Goal: Task Accomplishment & Management: Complete application form

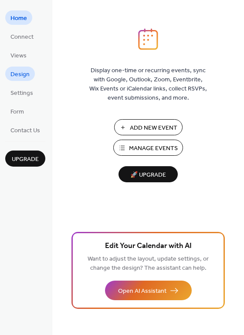
click at [14, 72] on span "Design" at bounding box center [19, 74] width 19 height 9
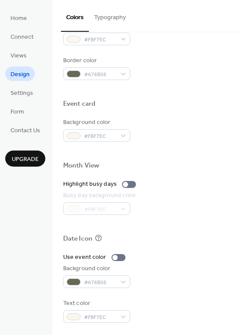
scroll to position [372, 0]
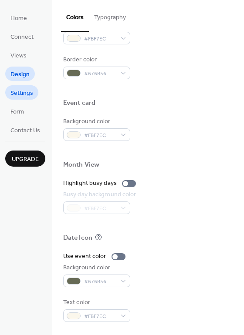
click at [21, 96] on span "Settings" at bounding box center [21, 93] width 23 height 9
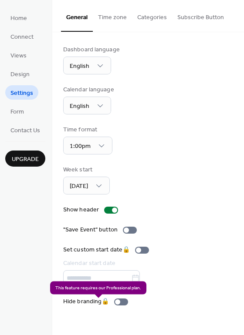
click at [124, 306] on div "Hide branding 🔒" at bounding box center [97, 301] width 68 height 9
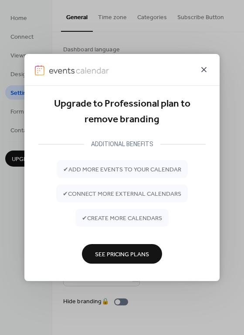
click at [205, 70] on icon at bounding box center [203, 69] width 10 height 10
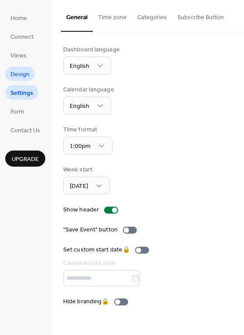
click at [23, 77] on span "Design" at bounding box center [19, 74] width 19 height 9
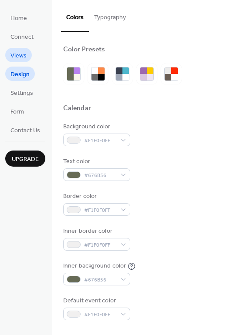
click at [17, 56] on span "Views" at bounding box center [18, 55] width 16 height 9
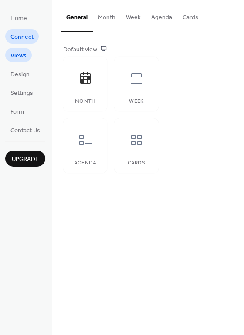
click at [20, 35] on span "Connect" at bounding box center [21, 37] width 23 height 9
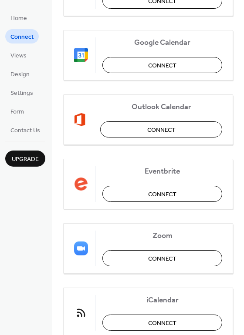
scroll to position [157, 0]
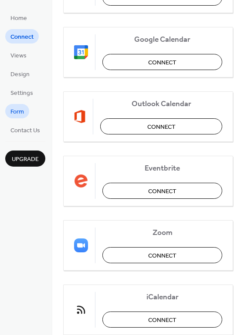
click at [19, 111] on span "Form" at bounding box center [16, 111] width 13 height 9
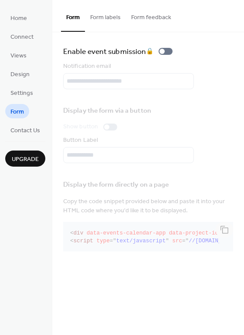
click at [110, 19] on button "Form labels" at bounding box center [105, 15] width 41 height 31
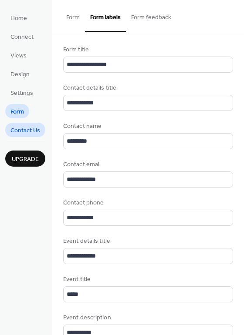
click at [29, 127] on span "Contact Us" at bounding box center [25, 130] width 30 height 9
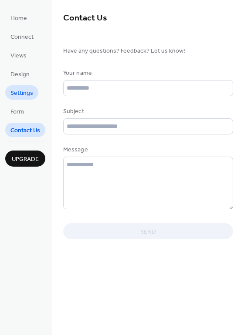
click at [22, 93] on span "Settings" at bounding box center [21, 93] width 23 height 9
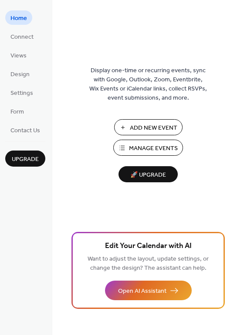
click at [160, 127] on span "Add New Event" at bounding box center [153, 128] width 47 height 9
click at [155, 149] on span "Manage Events" at bounding box center [153, 148] width 49 height 9
click at [27, 76] on span "Design" at bounding box center [19, 74] width 19 height 9
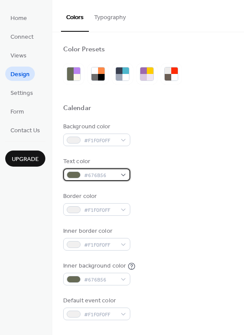
click at [123, 174] on div "#676B56" at bounding box center [96, 174] width 67 height 13
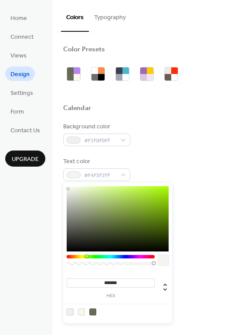
click at [68, 189] on div at bounding box center [118, 218] width 102 height 65
type input "*******"
click at [68, 187] on div at bounding box center [118, 218] width 102 height 65
click at [99, 176] on span "#F9FAF7FF" at bounding box center [100, 175] width 32 height 9
click at [90, 174] on span "#F9FAF7FF" at bounding box center [100, 175] width 32 height 9
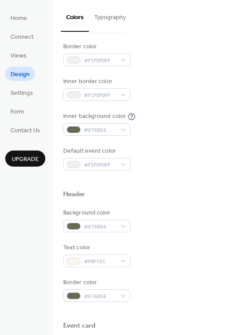
scroll to position [157, 0]
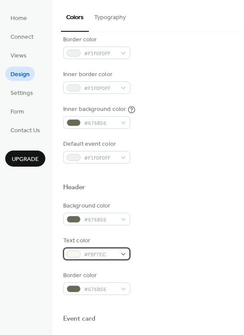
click at [124, 254] on div "#FBF7EC" at bounding box center [96, 253] width 67 height 13
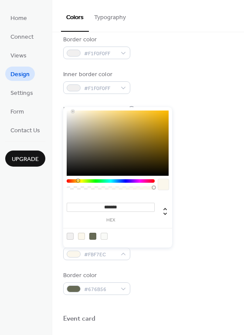
click at [91, 237] on div at bounding box center [92, 236] width 7 height 7
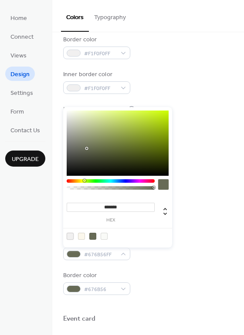
click at [71, 238] on div at bounding box center [70, 236] width 7 height 7
type input "*******"
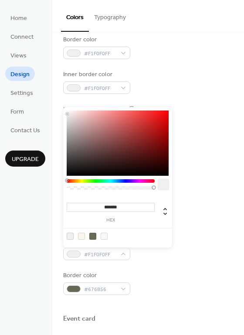
click at [190, 262] on div "Background color #676B56 Text color #F1F0F0FF Border color #676B56" at bounding box center [148, 247] width 170 height 93
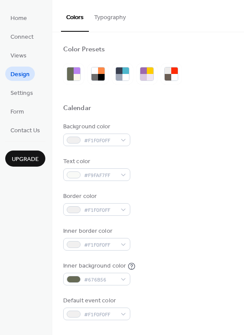
scroll to position [26, 0]
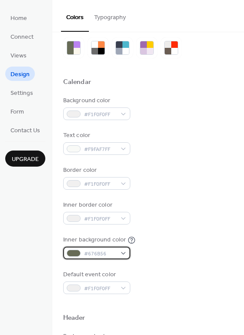
click at [124, 254] on div "#676B56" at bounding box center [96, 253] width 67 height 13
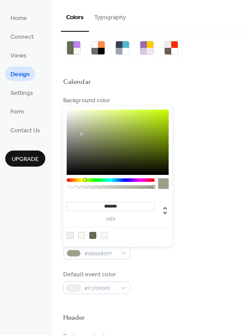
click at [81, 134] on div at bounding box center [118, 142] width 102 height 65
click at [81, 126] on div at bounding box center [118, 142] width 102 height 65
click at [77, 123] on div at bounding box center [118, 142] width 102 height 65
click at [70, 124] on div at bounding box center [118, 142] width 102 height 65
click at [69, 119] on div at bounding box center [118, 142] width 102 height 65
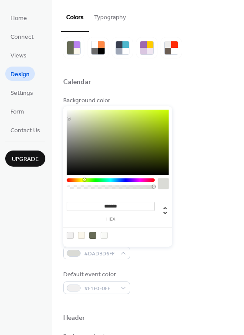
click at [77, 116] on div at bounding box center [118, 142] width 102 height 65
click at [73, 114] on div at bounding box center [118, 142] width 102 height 65
click at [93, 235] on div at bounding box center [92, 235] width 7 height 7
click at [115, 189] on div at bounding box center [111, 185] width 88 height 15
type input "***"
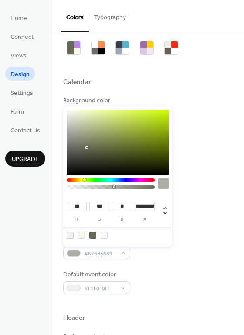
click at [114, 187] on div at bounding box center [110, 186] width 85 height 3
click at [205, 159] on div "Background color #F1F0F0FF Text color #F9FAF7FF Border color #F1F0F0FF Inner bo…" at bounding box center [148, 195] width 170 height 198
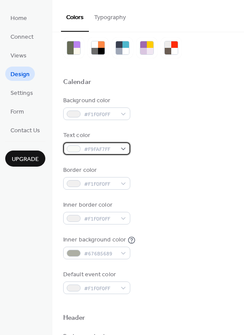
click at [123, 150] on div "#F9FAF7FF" at bounding box center [96, 148] width 67 height 13
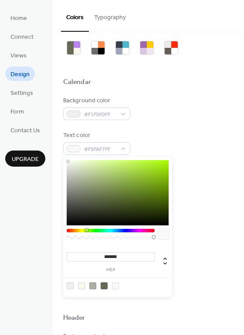
click at [97, 212] on div at bounding box center [118, 192] width 102 height 65
type input "*******"
click at [104, 210] on div at bounding box center [118, 192] width 102 height 65
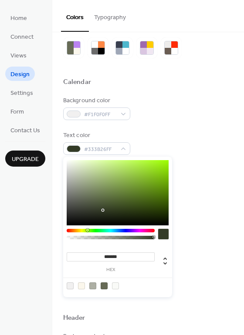
click at [184, 126] on div "Background color #F1F0F0FF Text color #333B26FF Border color #F1F0F0FF Inner bo…" at bounding box center [148, 195] width 170 height 198
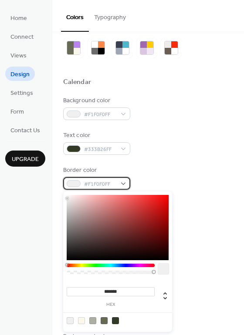
click at [123, 183] on div "#F1F0F0FF" at bounding box center [96, 183] width 67 height 13
click at [105, 323] on div at bounding box center [103, 320] width 7 height 7
type input "*******"
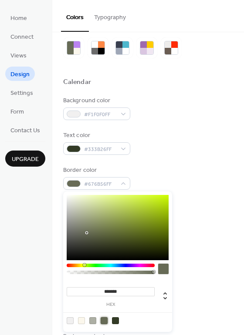
click at [104, 319] on div at bounding box center [103, 320] width 7 height 7
click at [203, 149] on div "Text color #333B26FF" at bounding box center [148, 143] width 170 height 24
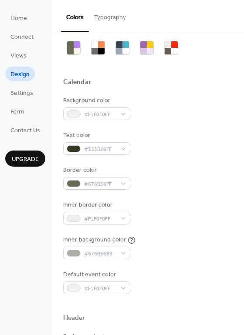
scroll to position [52, 0]
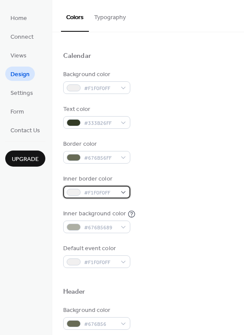
click at [123, 192] on div "#F1F0F0FF" at bounding box center [96, 192] width 67 height 13
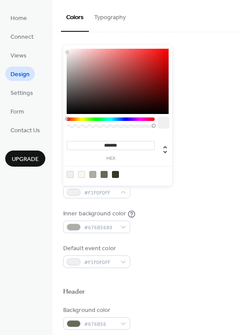
click at [103, 174] on div at bounding box center [103, 174] width 7 height 7
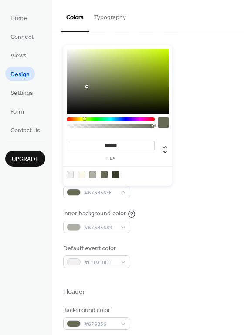
click at [73, 174] on div at bounding box center [70, 174] width 7 height 7
type input "*******"
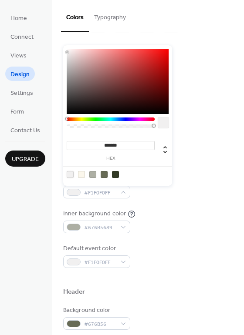
click at [178, 208] on div "Background color #F1F0F0FF Text color #333B26FF Border color #676B56FF Inner bo…" at bounding box center [148, 169] width 170 height 198
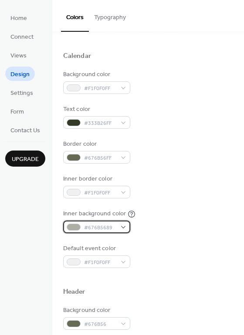
click at [123, 228] on div "#676B5689" at bounding box center [96, 226] width 67 height 13
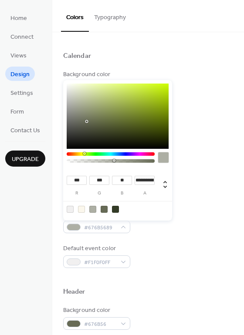
click at [193, 230] on div "Inner background color #676B5689" at bounding box center [148, 221] width 170 height 24
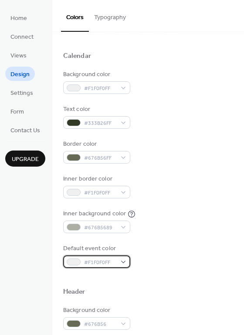
click at [122, 261] on div "#F1F0F0FF" at bounding box center [96, 261] width 67 height 13
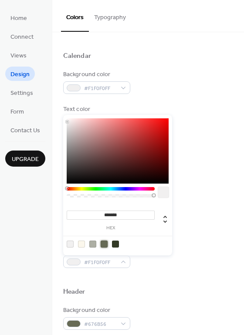
click at [104, 244] on div at bounding box center [103, 243] width 7 height 7
type input "*******"
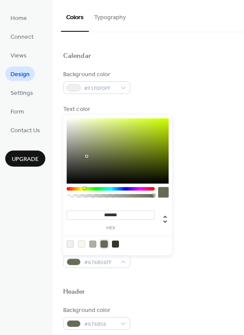
click at [204, 251] on div "Default event color #676B56FF" at bounding box center [148, 256] width 170 height 24
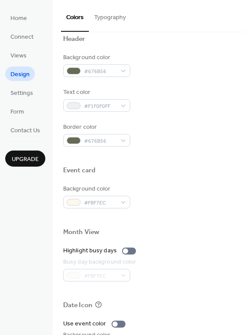
scroll to position [339, 0]
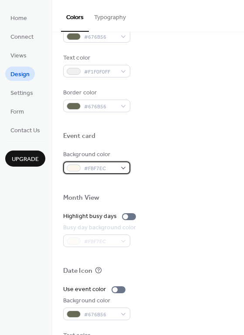
click at [73, 169] on div at bounding box center [74, 167] width 14 height 7
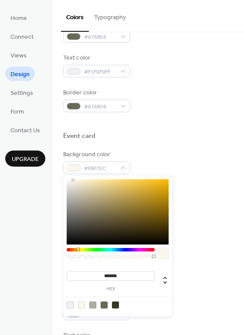
click at [70, 306] on div at bounding box center [70, 304] width 7 height 7
type input "*******"
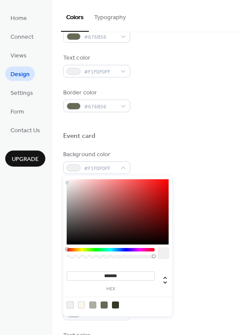
click at [192, 189] on div at bounding box center [148, 184] width 170 height 20
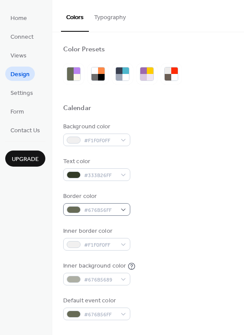
scroll to position [26, 0]
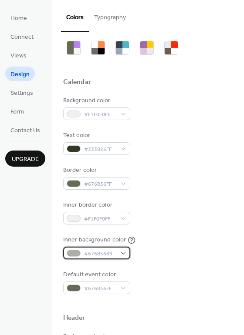
click at [105, 252] on span "#676B5689" at bounding box center [100, 253] width 32 height 9
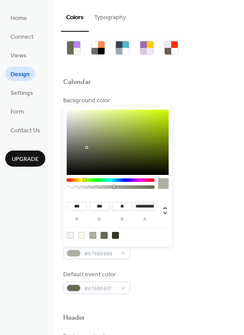
type input "**********"
click at [108, 186] on div at bounding box center [110, 186] width 85 height 3
click at [223, 134] on div "Text color #333B26FF" at bounding box center [148, 143] width 170 height 24
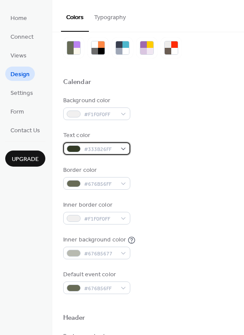
click at [124, 150] on div "#333B26FF" at bounding box center [96, 148] width 67 height 13
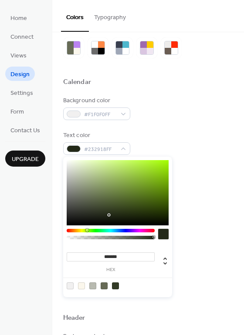
click at [107, 215] on div at bounding box center [118, 192] width 102 height 65
click at [105, 214] on div at bounding box center [118, 192] width 102 height 65
type input "*******"
click at [101, 214] on div at bounding box center [118, 192] width 102 height 65
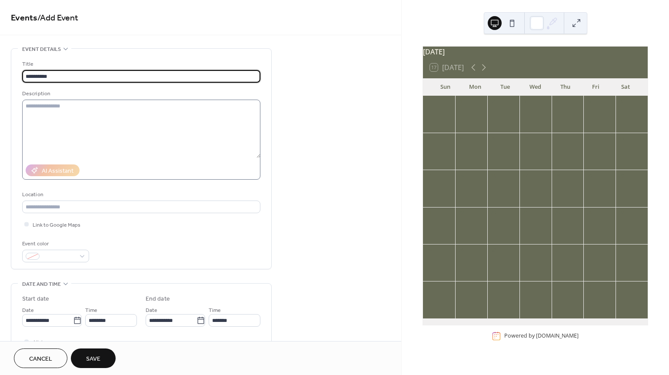
type input "**********"
click at [70, 110] on textarea at bounding box center [141, 129] width 238 height 58
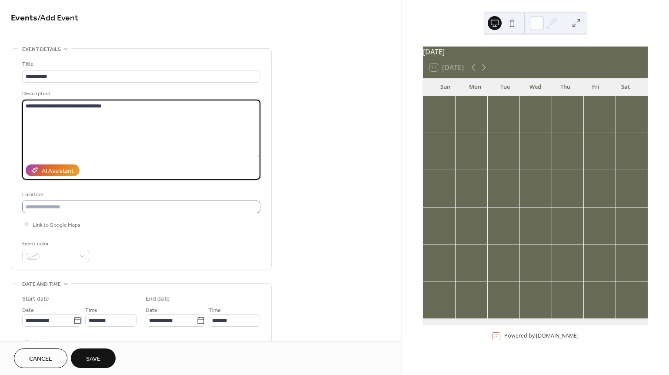
type textarea "**********"
click at [82, 211] on input "text" at bounding box center [141, 206] width 238 height 13
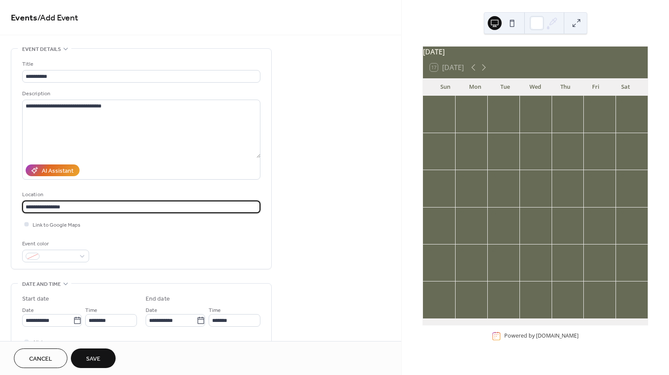
type input "**********"
click at [27, 226] on div at bounding box center [26, 224] width 4 height 4
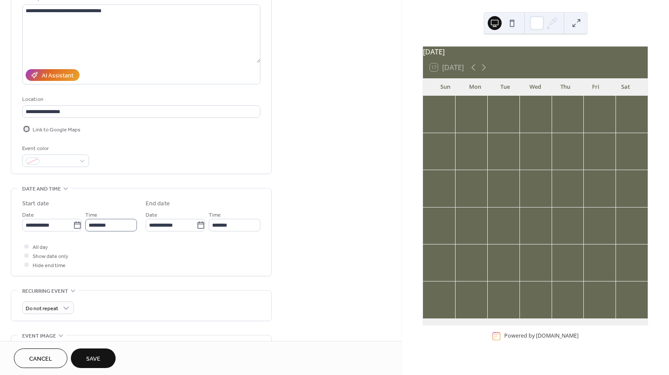
scroll to position [104, 0]
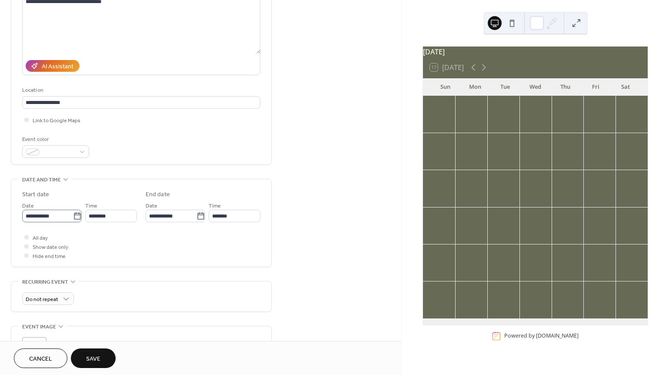
click at [75, 220] on icon at bounding box center [77, 216] width 9 height 9
click at [73, 222] on input "**********" at bounding box center [47, 216] width 51 height 13
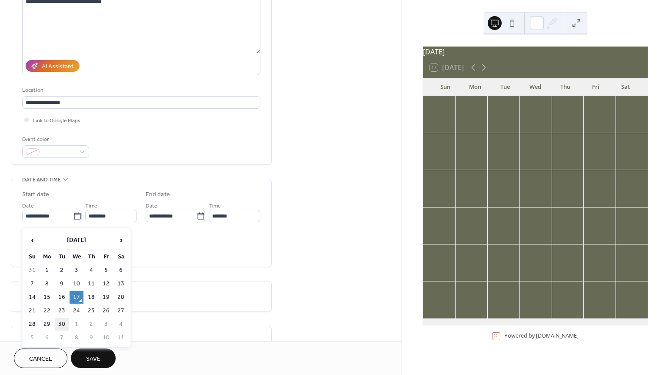
click at [61, 324] on td "30" at bounding box center [62, 324] width 14 height 13
type input "**********"
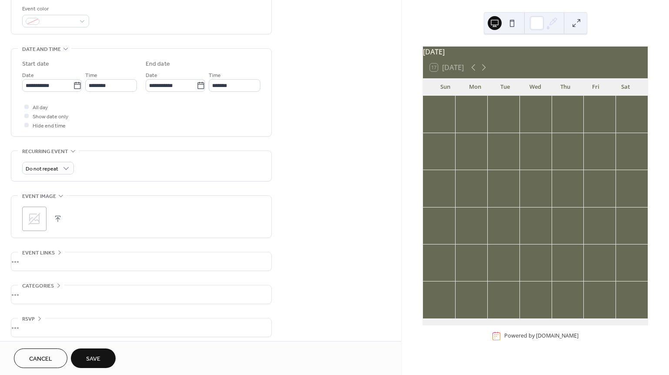
scroll to position [243, 0]
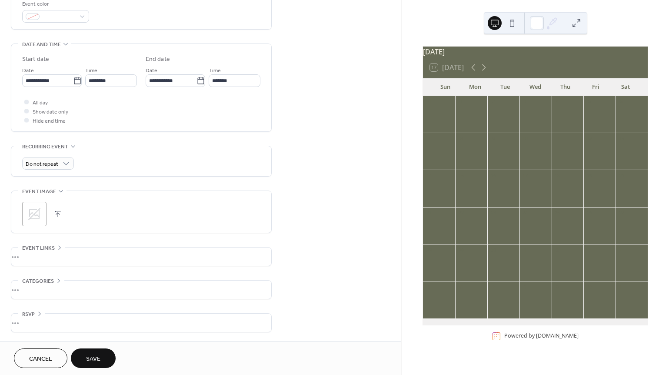
click at [34, 258] on div "•••" at bounding box center [141, 256] width 260 height 18
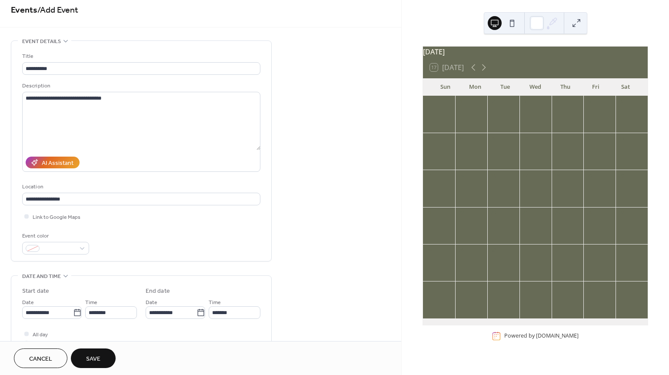
scroll to position [0, 0]
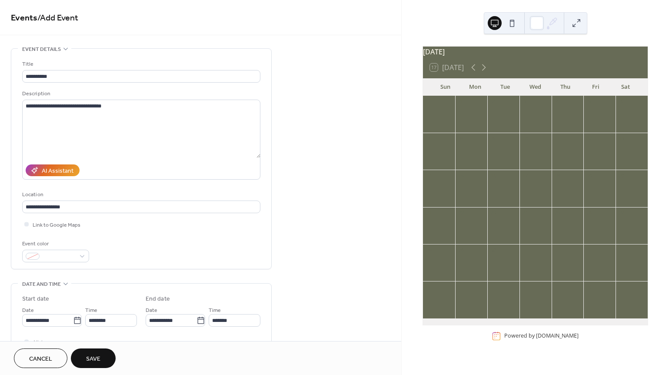
click at [95, 353] on button "Save" at bounding box center [93, 358] width 45 height 20
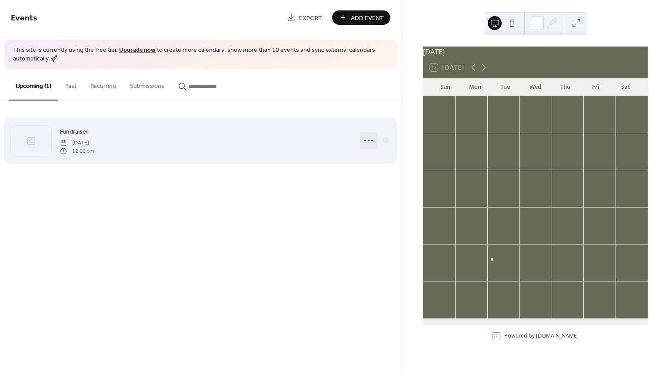
click at [369, 141] on icon at bounding box center [369, 141] width 14 height 14
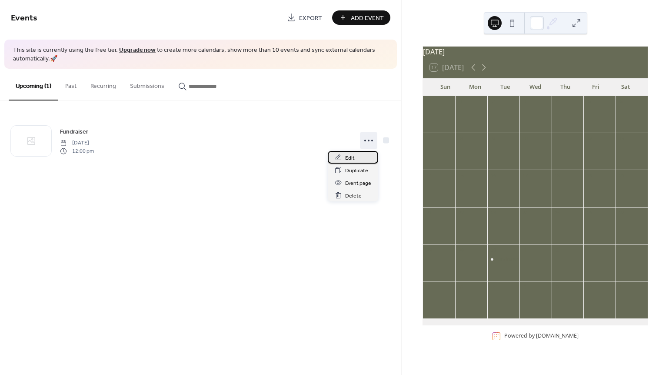
click at [350, 159] on span "Edit" at bounding box center [350, 158] width 10 height 9
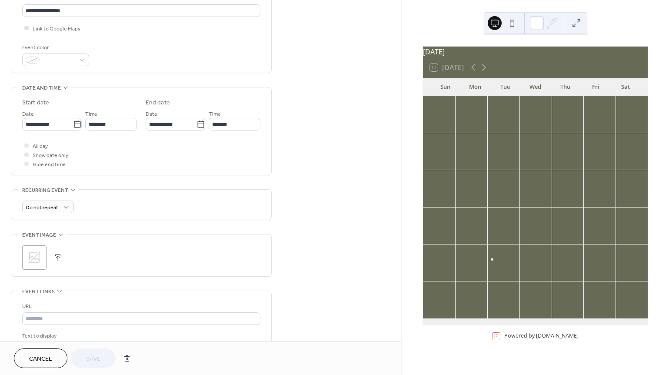
scroll to position [261, 0]
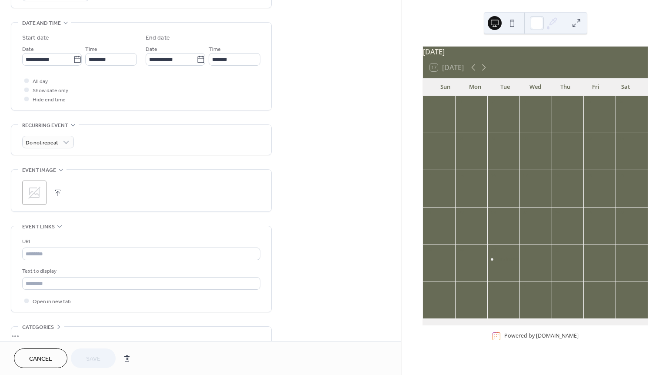
click at [42, 197] on div ";" at bounding box center [34, 192] width 24 height 24
click at [304, 88] on div "**********" at bounding box center [200, 87] width 401 height 600
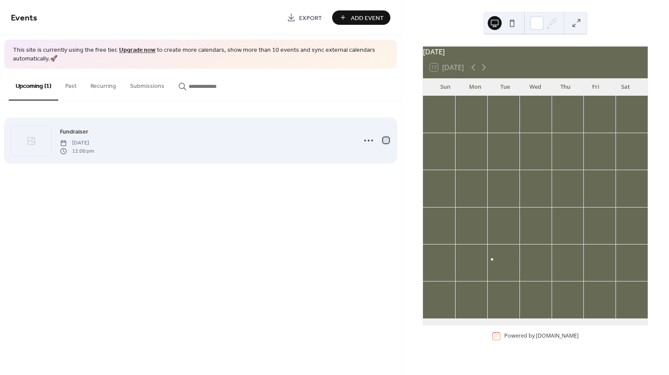
click at [387, 141] on div at bounding box center [386, 140] width 6 height 6
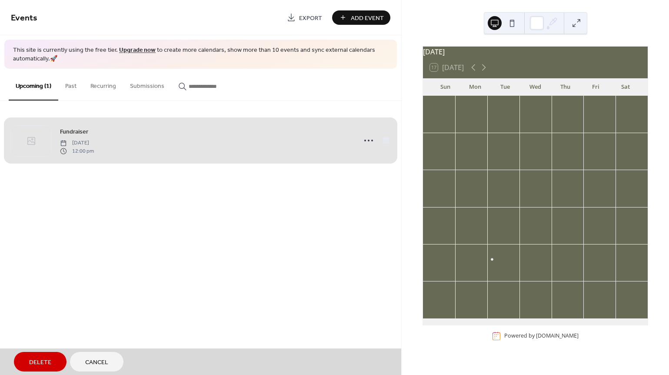
click at [387, 141] on div "Fundraiser Tuesday, September 30, 2025 12:00 pm" at bounding box center [201, 140] width 380 height 53
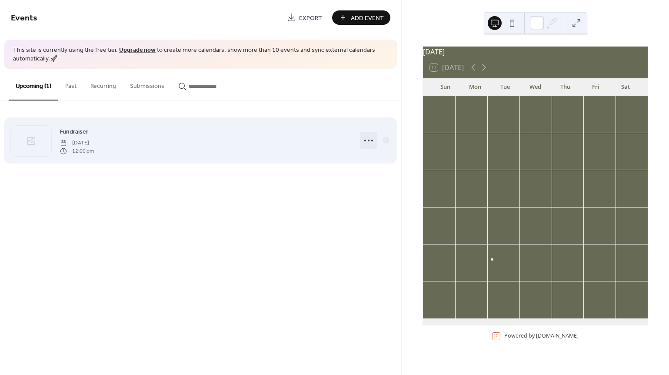
click at [361, 141] on div at bounding box center [368, 140] width 17 height 17
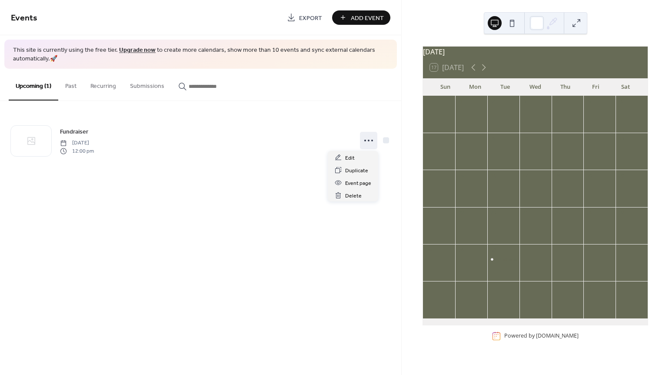
click at [247, 200] on div "Events Export Add Event This site is currently using the free tier. Upgrade now…" at bounding box center [200, 187] width 401 height 375
